Goal: Task Accomplishment & Management: Manage account settings

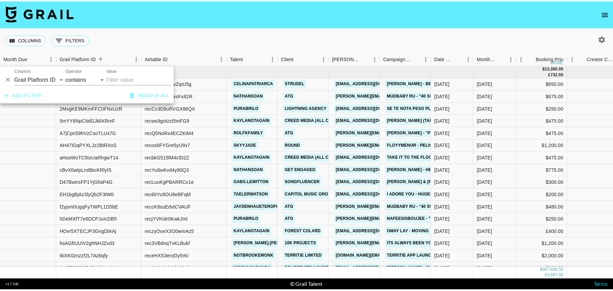
scroll to position [3, 0]
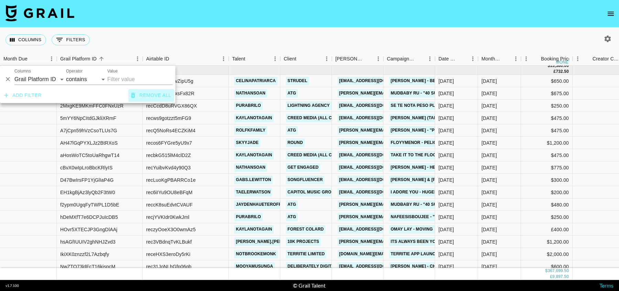
click at [152, 94] on button "Remove all" at bounding box center [151, 95] width 46 height 13
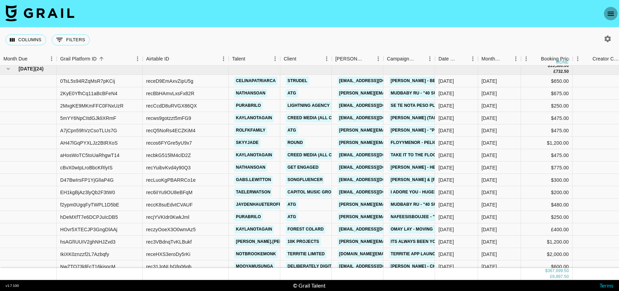
click at [611, 13] on icon "open drawer" at bounding box center [611, 14] width 8 height 8
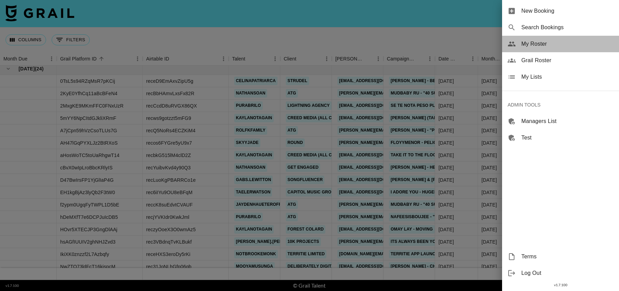
click at [535, 39] on div "My Roster" at bounding box center [560, 44] width 117 height 17
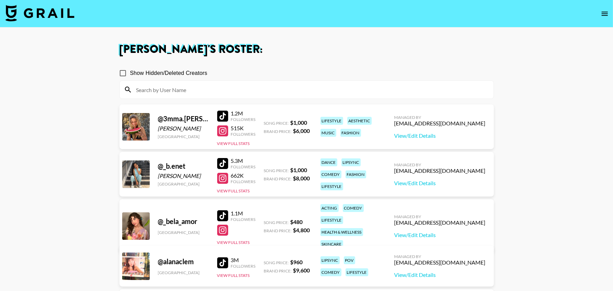
scroll to position [75, 0]
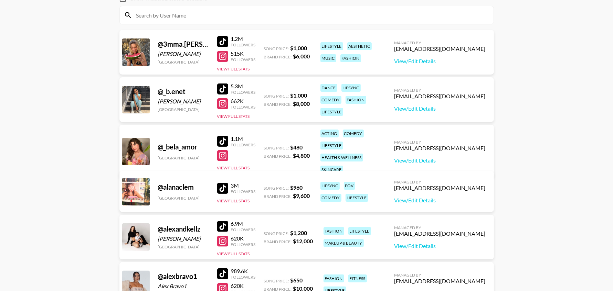
click at [223, 186] on div at bounding box center [222, 188] width 11 height 11
click at [226, 136] on div at bounding box center [222, 141] width 11 height 11
click at [226, 229] on div at bounding box center [222, 226] width 11 height 11
click at [220, 150] on div at bounding box center [222, 155] width 11 height 11
click at [440, 157] on link "View/Edit Details" at bounding box center [439, 160] width 91 height 7
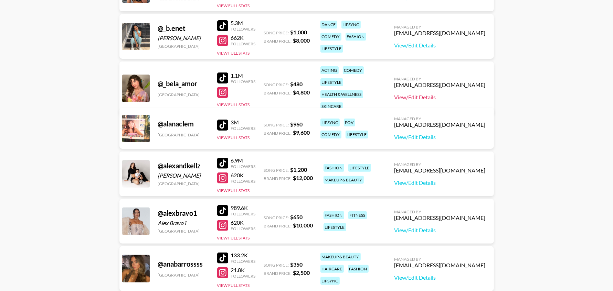
scroll to position [139, 0]
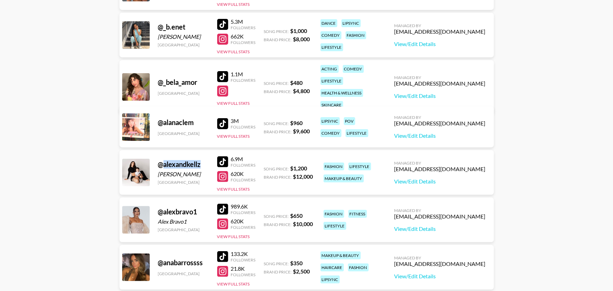
drag, startPoint x: 202, startPoint y: 165, endPoint x: 165, endPoint y: 167, distance: 36.8
click at [165, 167] on div "@ alexandkellz" at bounding box center [183, 164] width 51 height 9
click at [222, 176] on div at bounding box center [222, 176] width 11 height 11
click at [220, 159] on div at bounding box center [222, 162] width 11 height 11
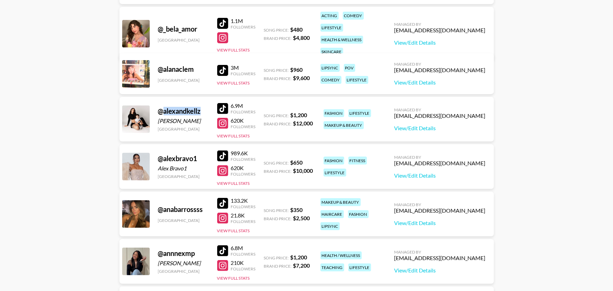
scroll to position [193, 0]
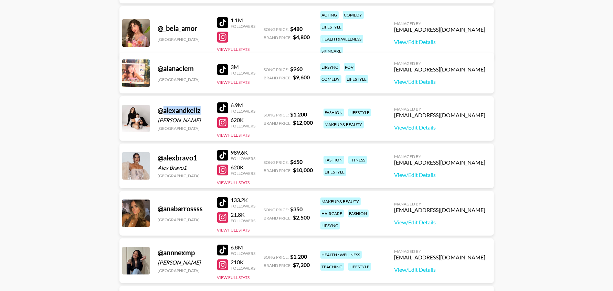
click at [228, 157] on link at bounding box center [224, 155] width 14 height 11
click at [224, 169] on div at bounding box center [222, 170] width 11 height 11
click at [446, 127] on link "View/Edit Details" at bounding box center [439, 127] width 91 height 7
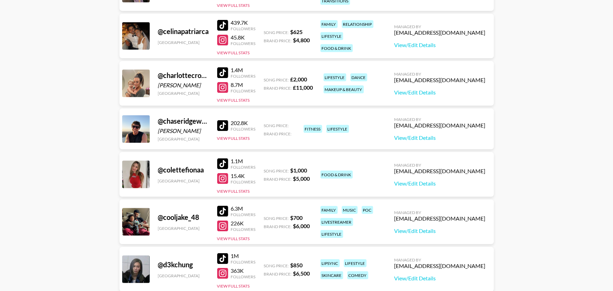
scroll to position [893, 0]
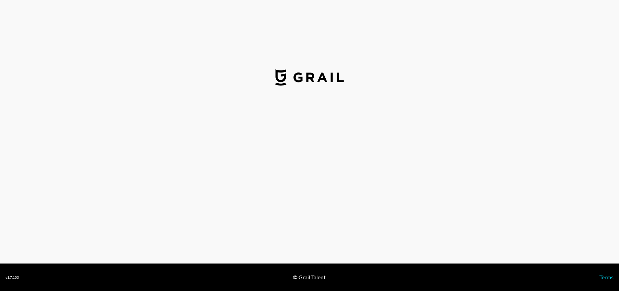
select select "USD"
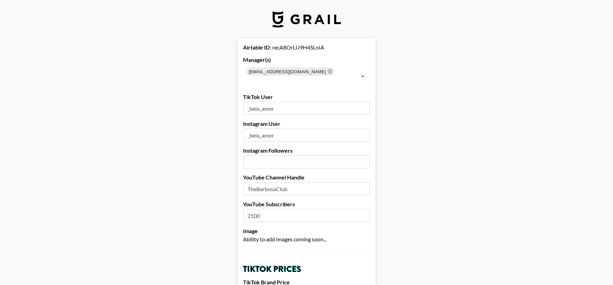
click at [295, 102] on input "_bela_amor" at bounding box center [306, 108] width 127 height 13
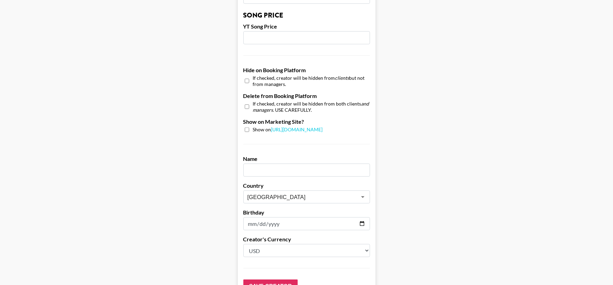
scroll to position [588, 0]
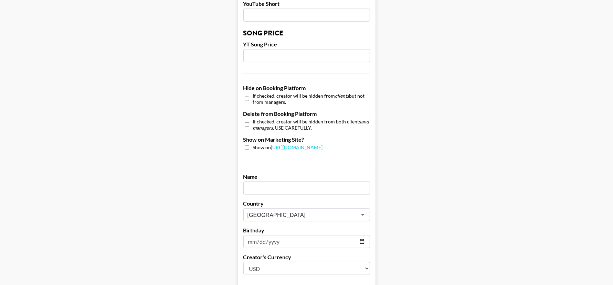
click at [249, 120] on input "checkbox" at bounding box center [247, 125] width 4 height 10
checkbox input "true"
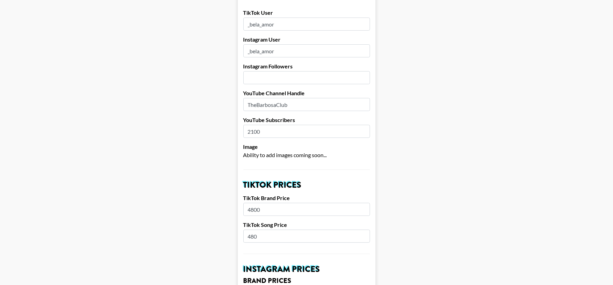
scroll to position [0, 0]
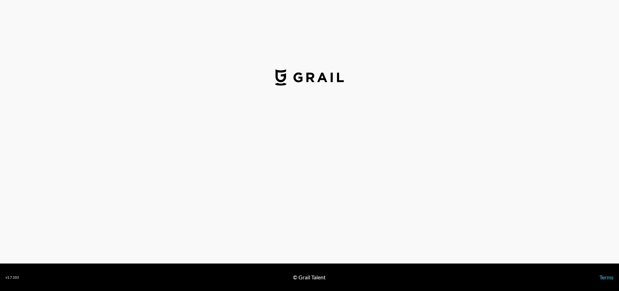
select select "USD"
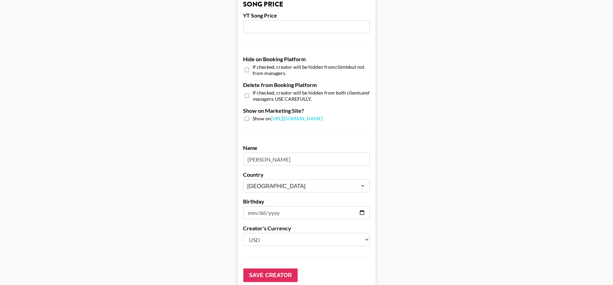
scroll to position [617, 0]
click at [249, 90] on input "checkbox" at bounding box center [247, 95] width 4 height 10
checkbox input "true"
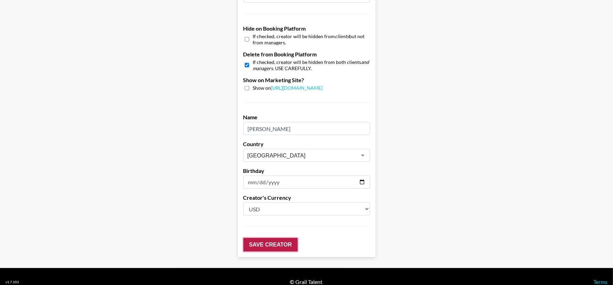
click at [278, 238] on input "Save Creator" at bounding box center [270, 245] width 54 height 14
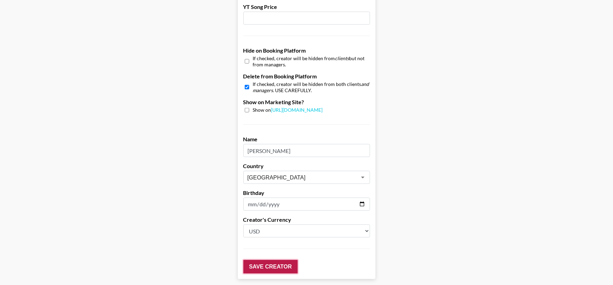
scroll to position [669, 0]
